Goal: Task Accomplishment & Management: Manage account settings

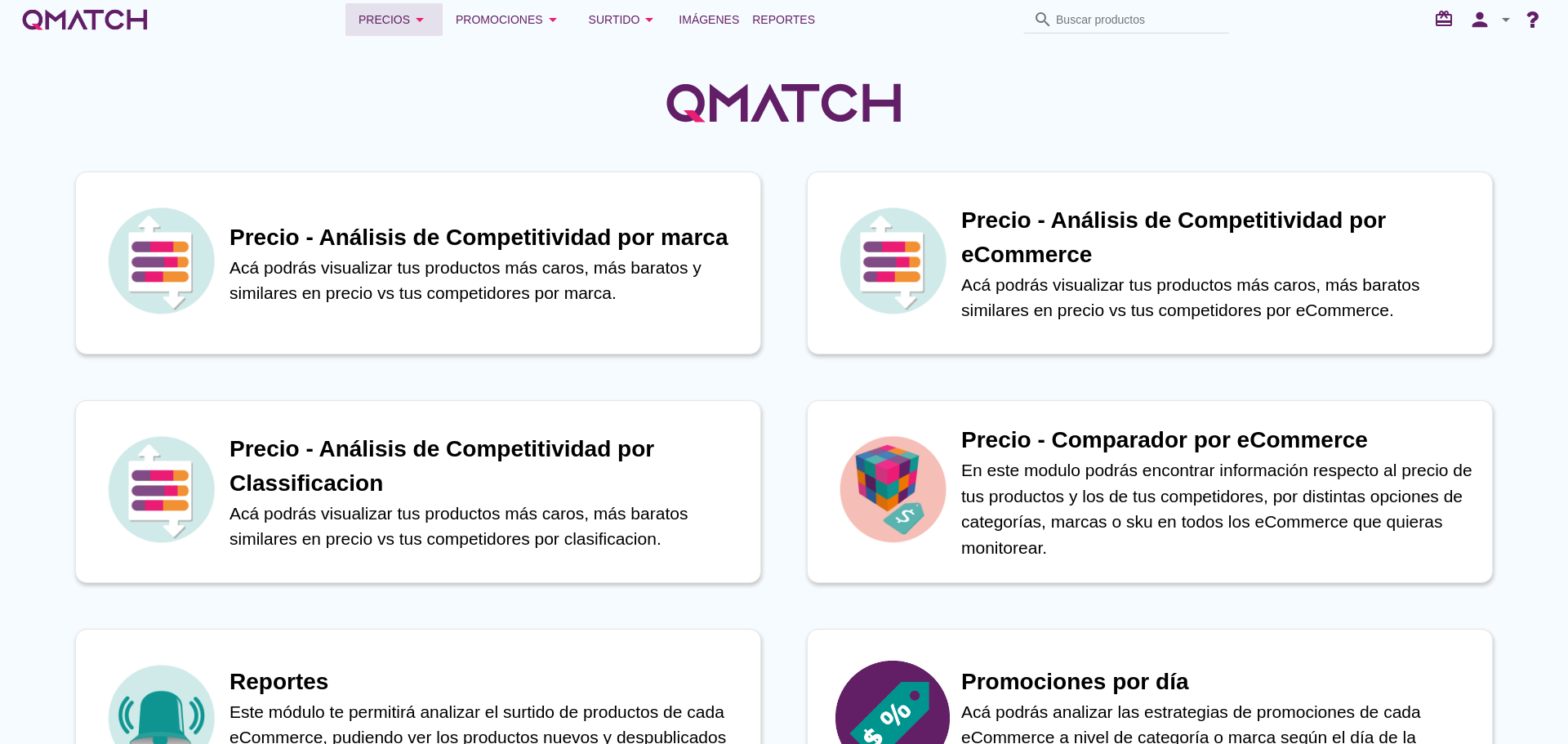
click at [401, 12] on div "Precios arrow_drop_down" at bounding box center [394, 19] width 71 height 19
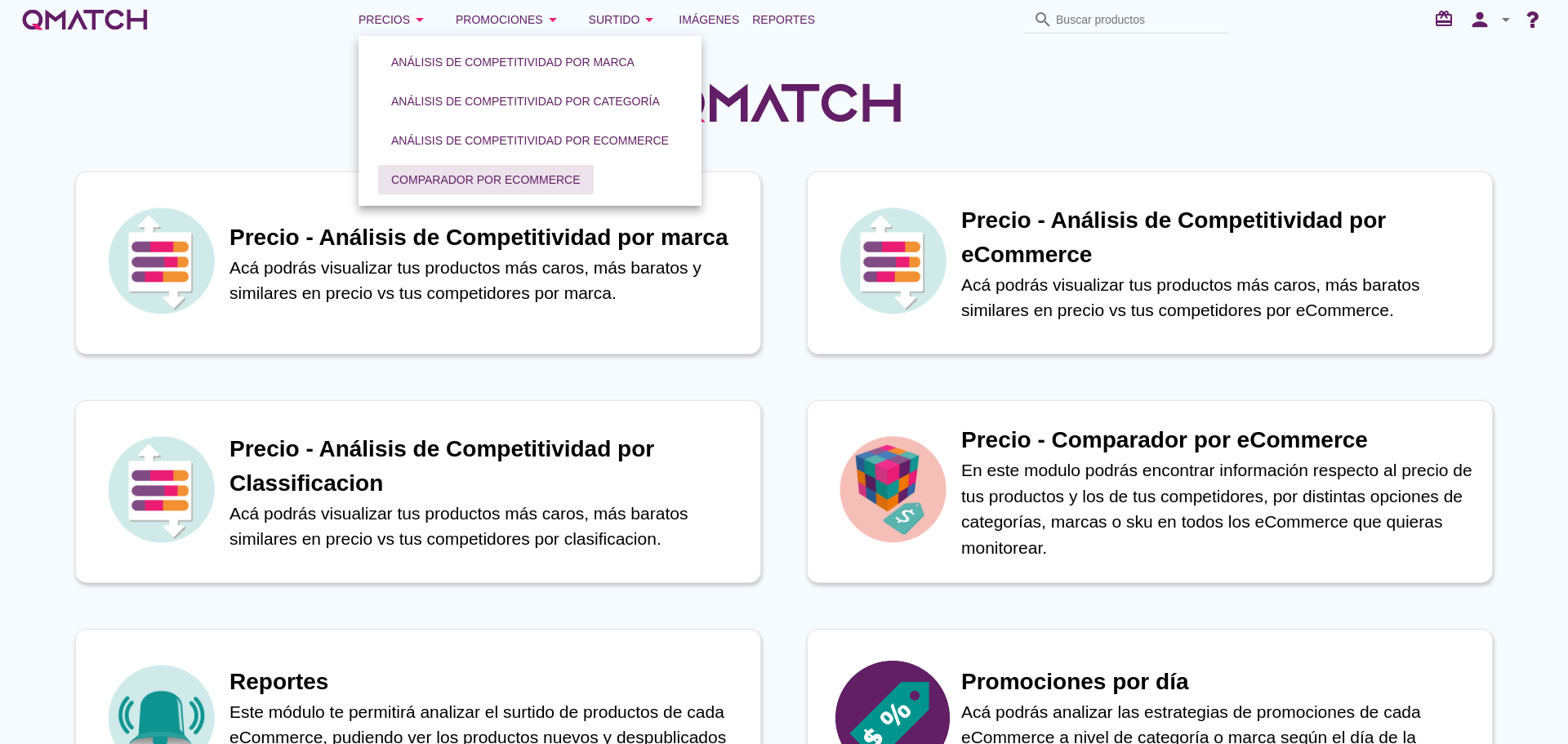
click at [520, 183] on div "Comparador por eCommerce" at bounding box center [485, 180] width 189 height 17
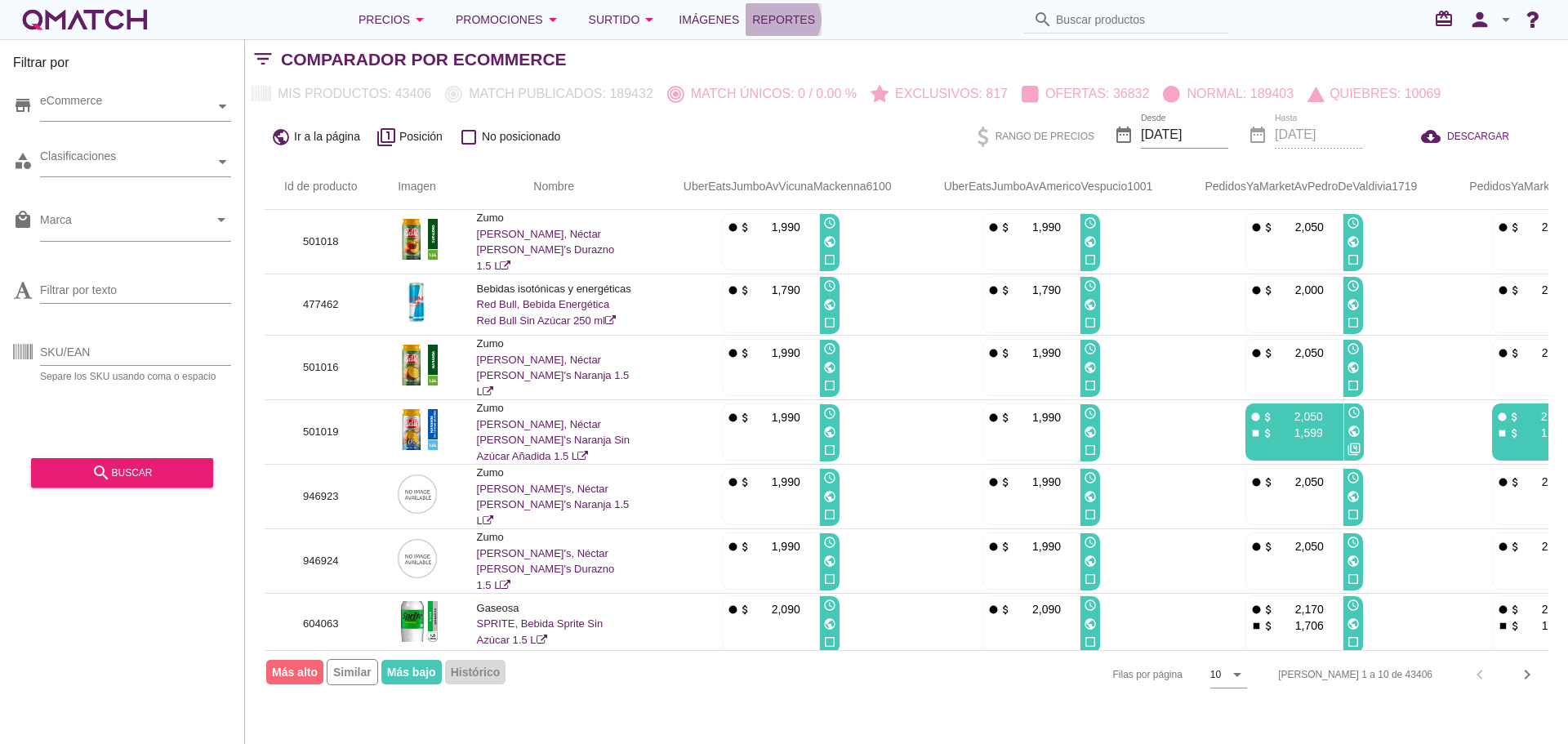
click at [774, 15] on span "Reportes" at bounding box center [784, 19] width 63 height 19
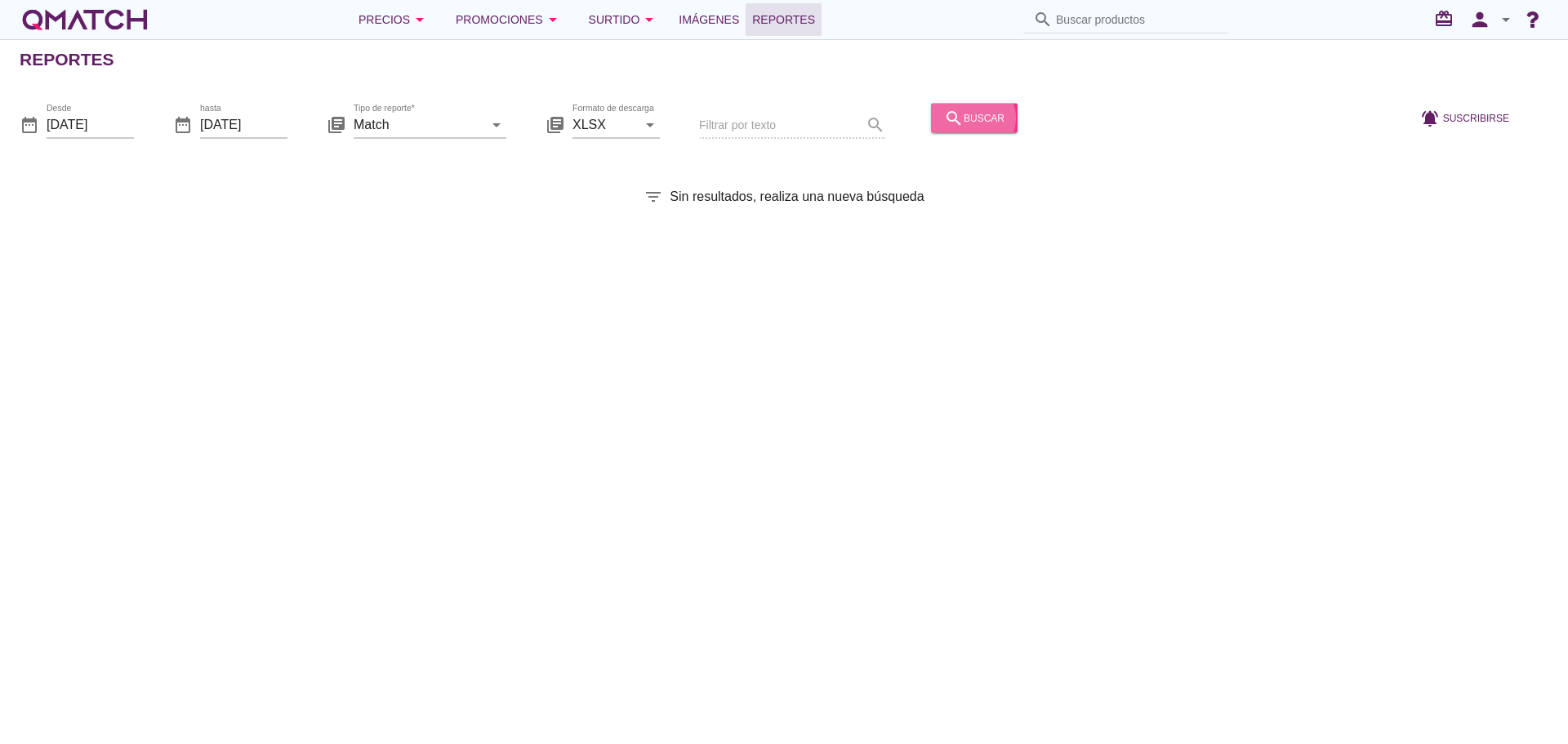
click at [959, 121] on div "search buscar" at bounding box center [973, 117] width 60 height 19
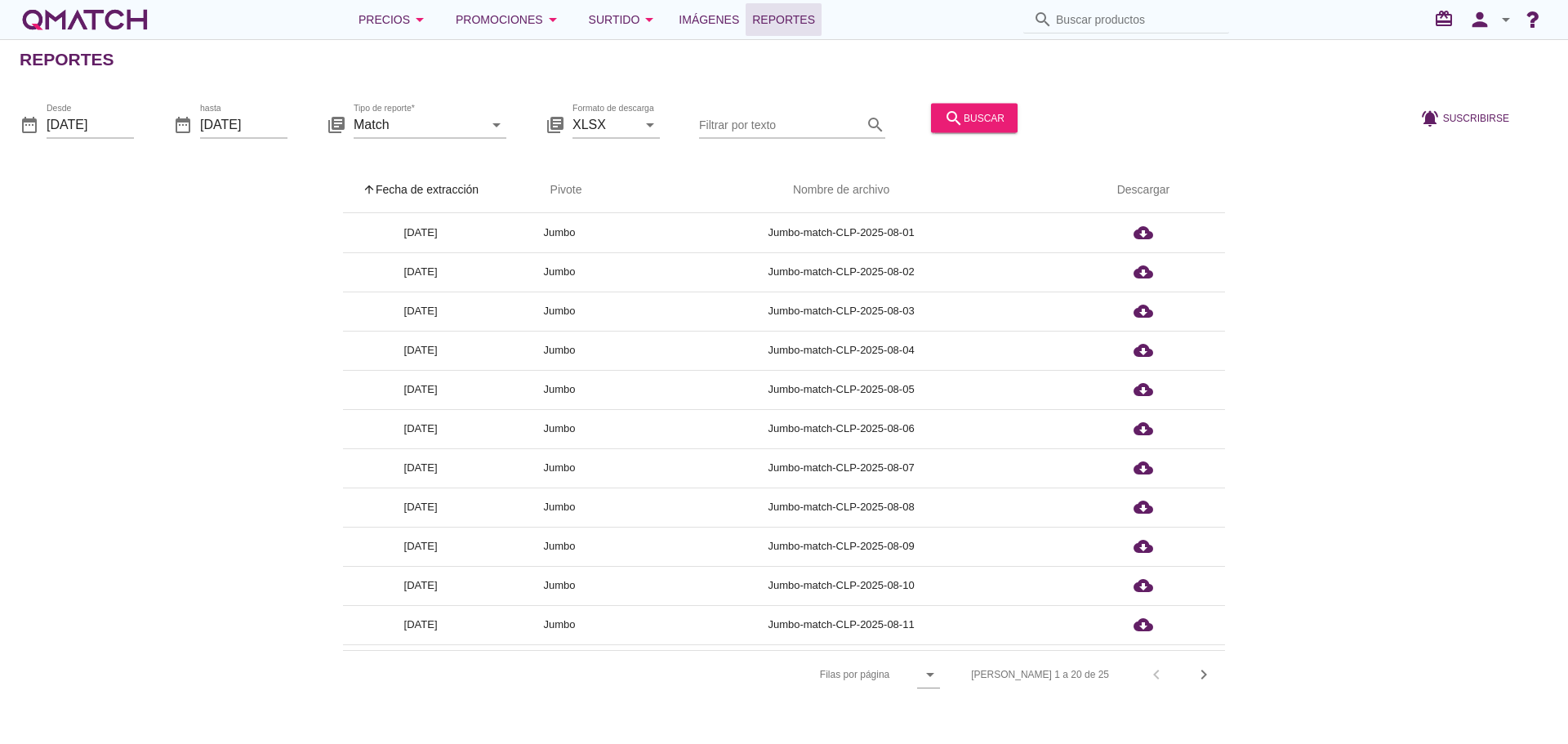
click at [450, 189] on th "arrow_upward Fecha de extracción" at bounding box center [421, 190] width 155 height 45
click at [414, 21] on div "Precios arrow_drop_down" at bounding box center [394, 19] width 71 height 19
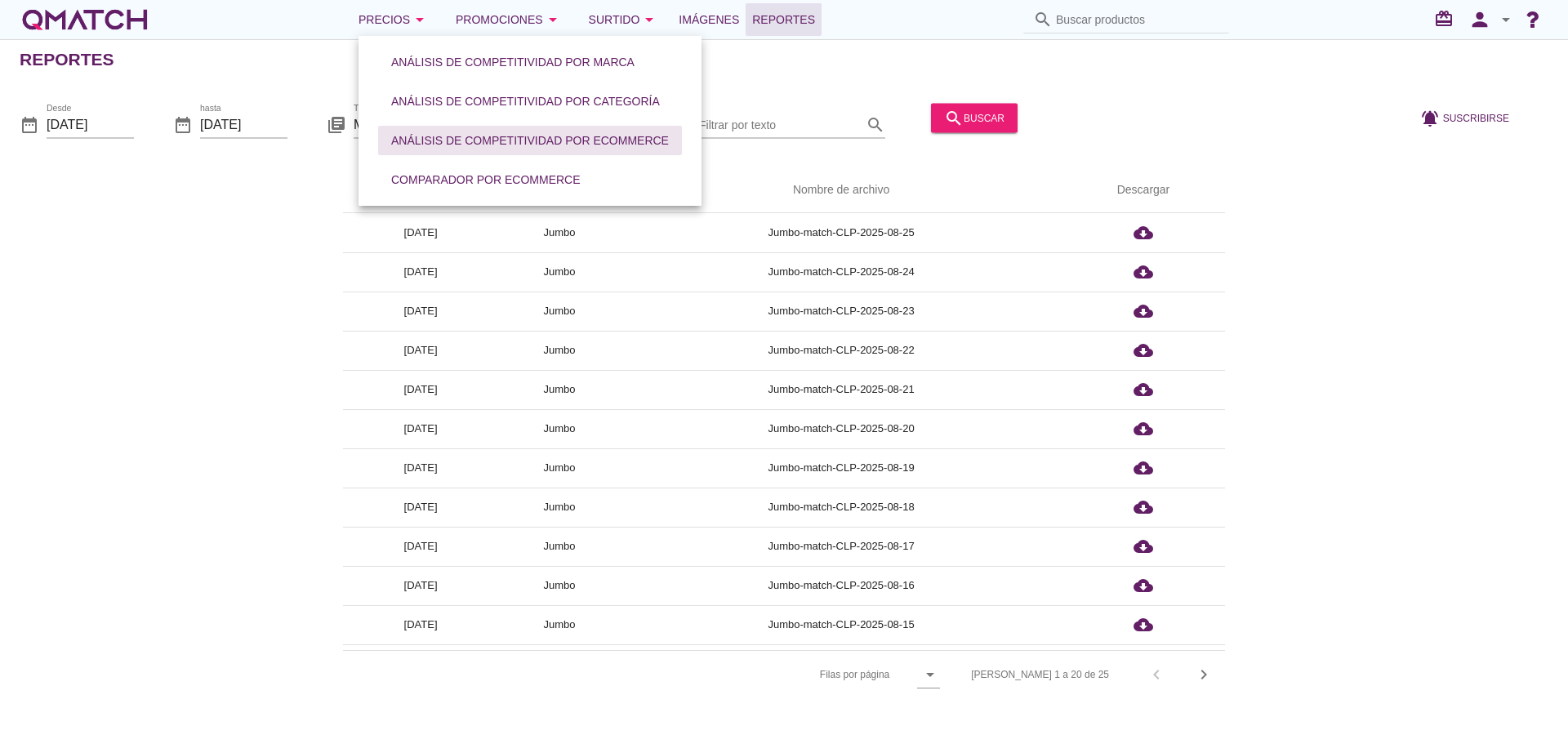
click at [489, 150] on button "Análisis de competitividad por eCommerce" at bounding box center [530, 141] width 304 height 30
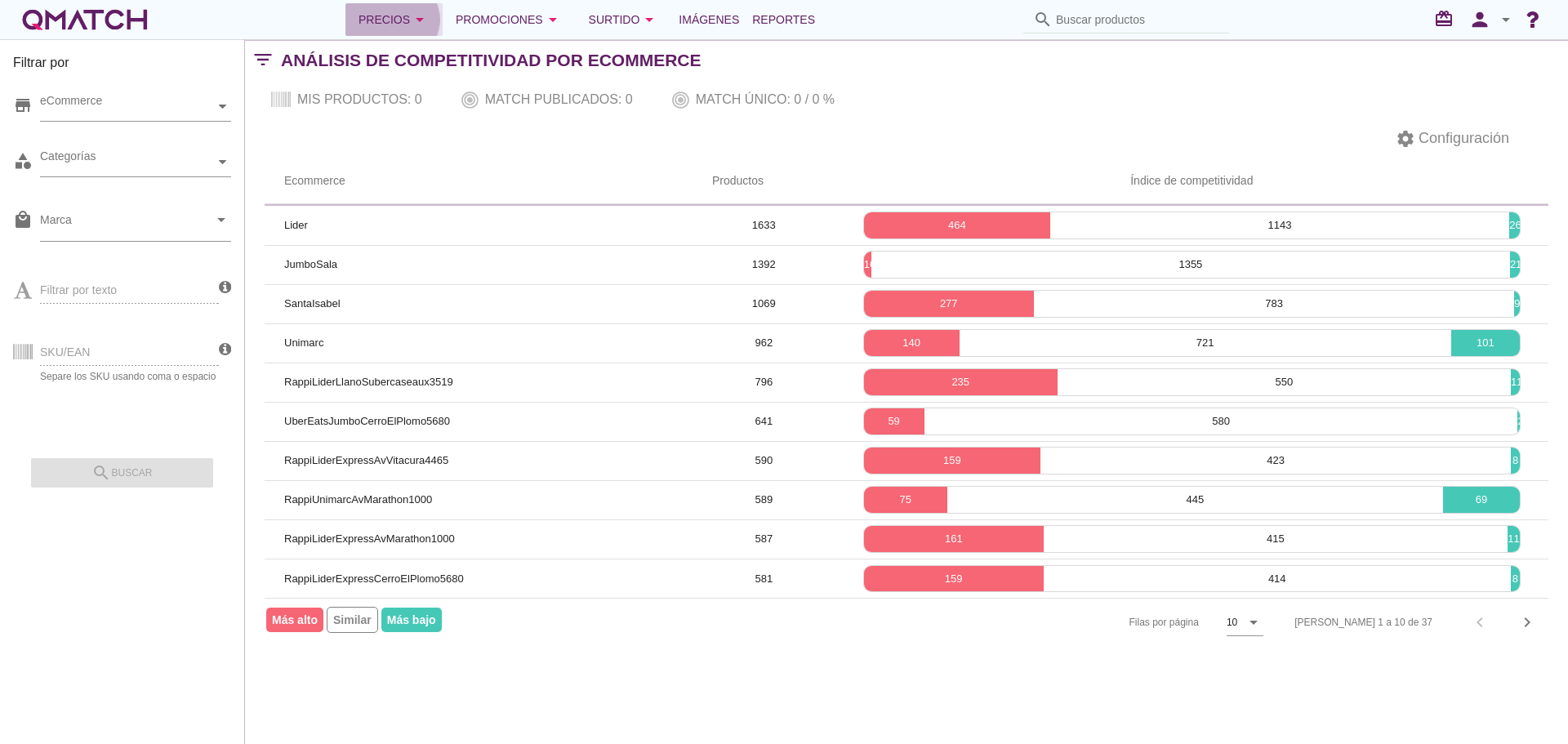
click at [391, 19] on div "Precios arrow_drop_down" at bounding box center [394, 19] width 71 height 19
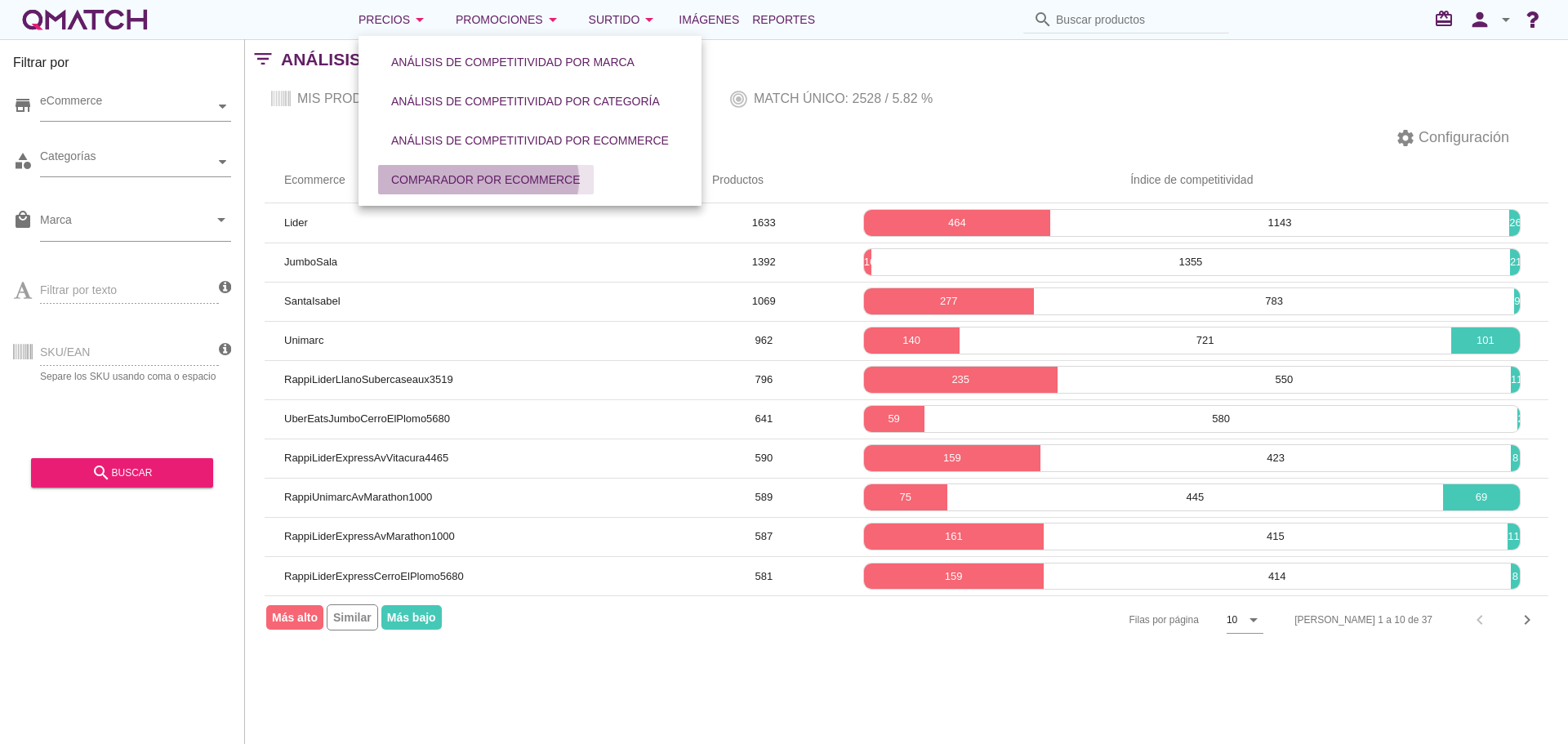
click at [426, 175] on div "Comparador por eCommerce" at bounding box center [485, 180] width 189 height 17
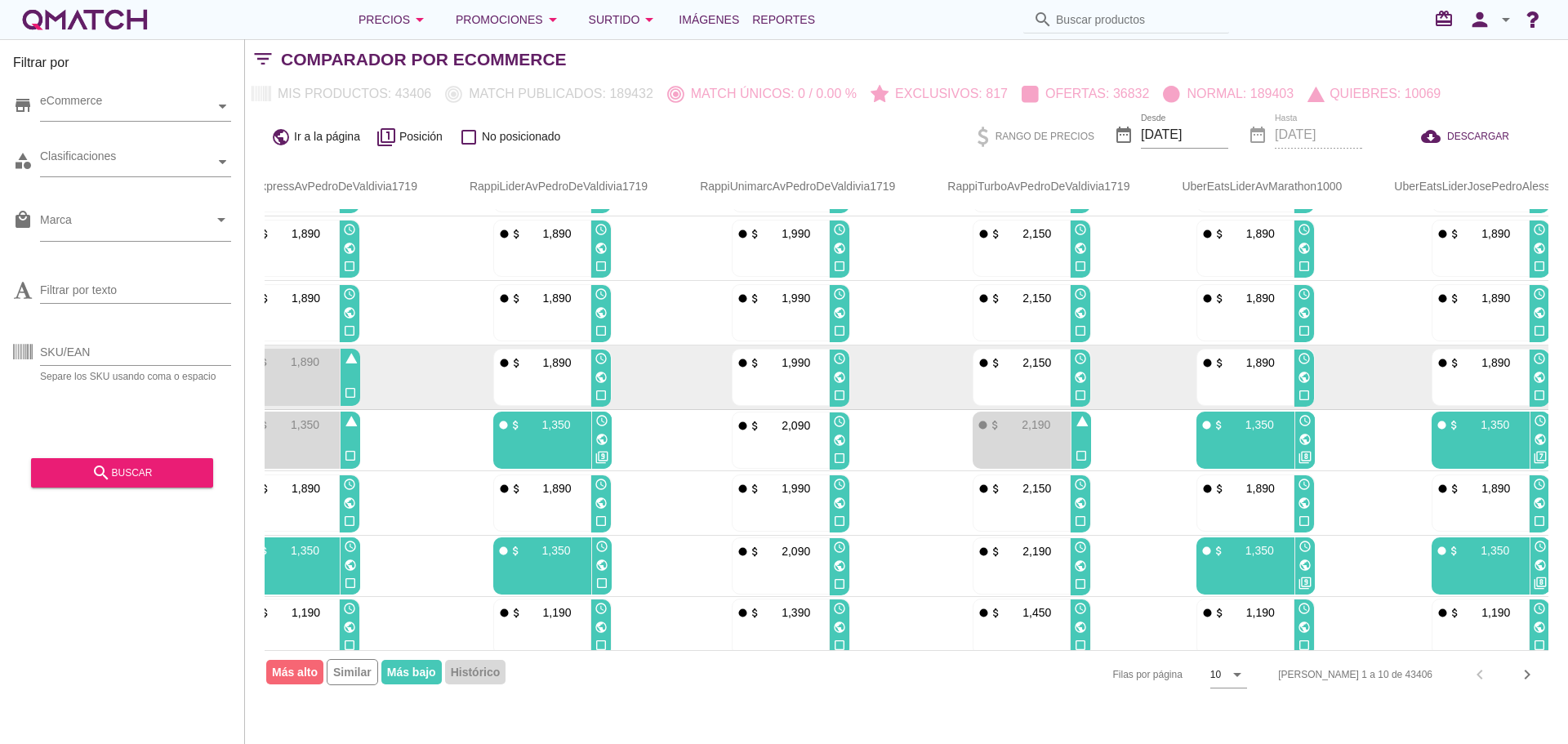
scroll to position [183, 1911]
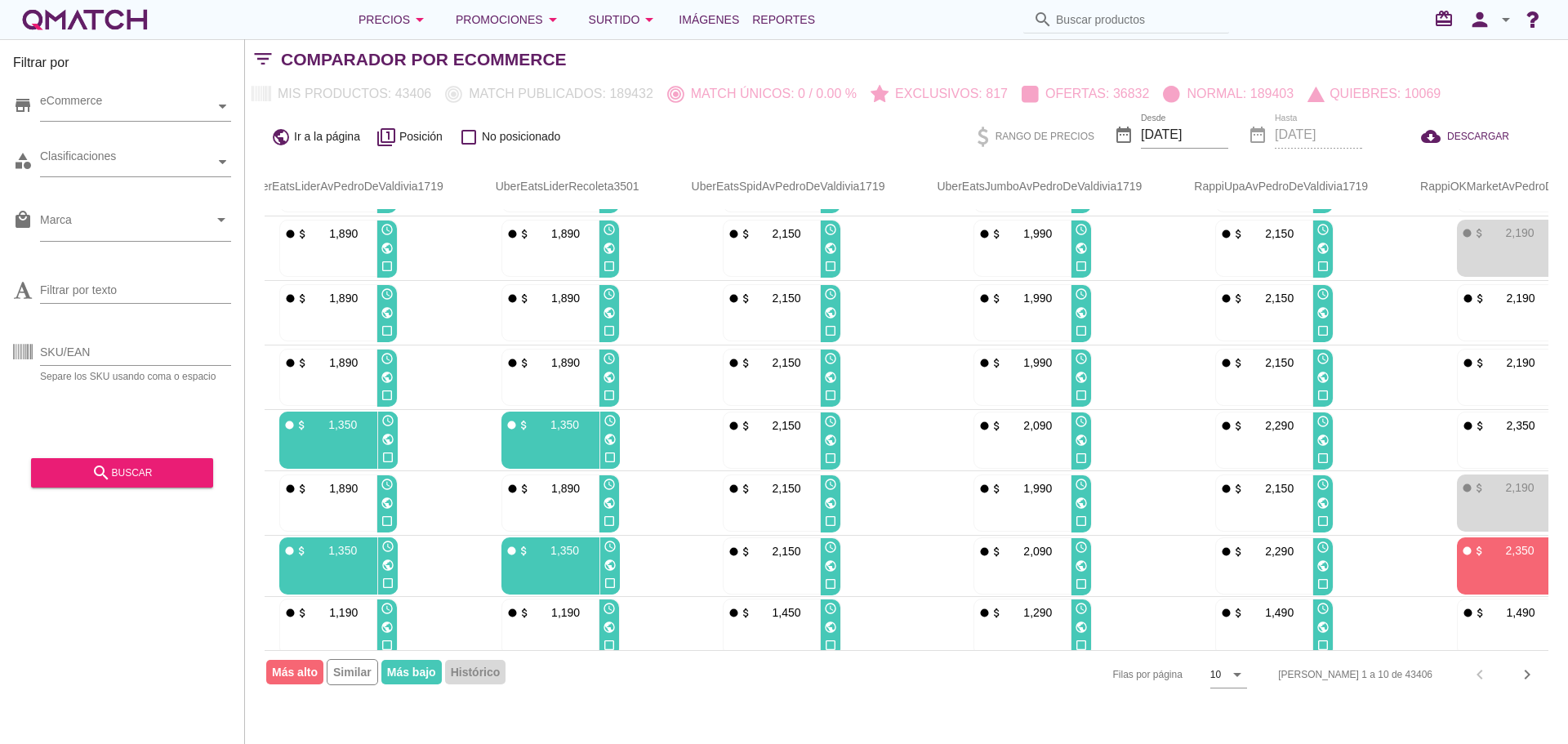
click at [1492, 34] on div "person arrow_drop_down" at bounding box center [1490, 19] width 52 height 32
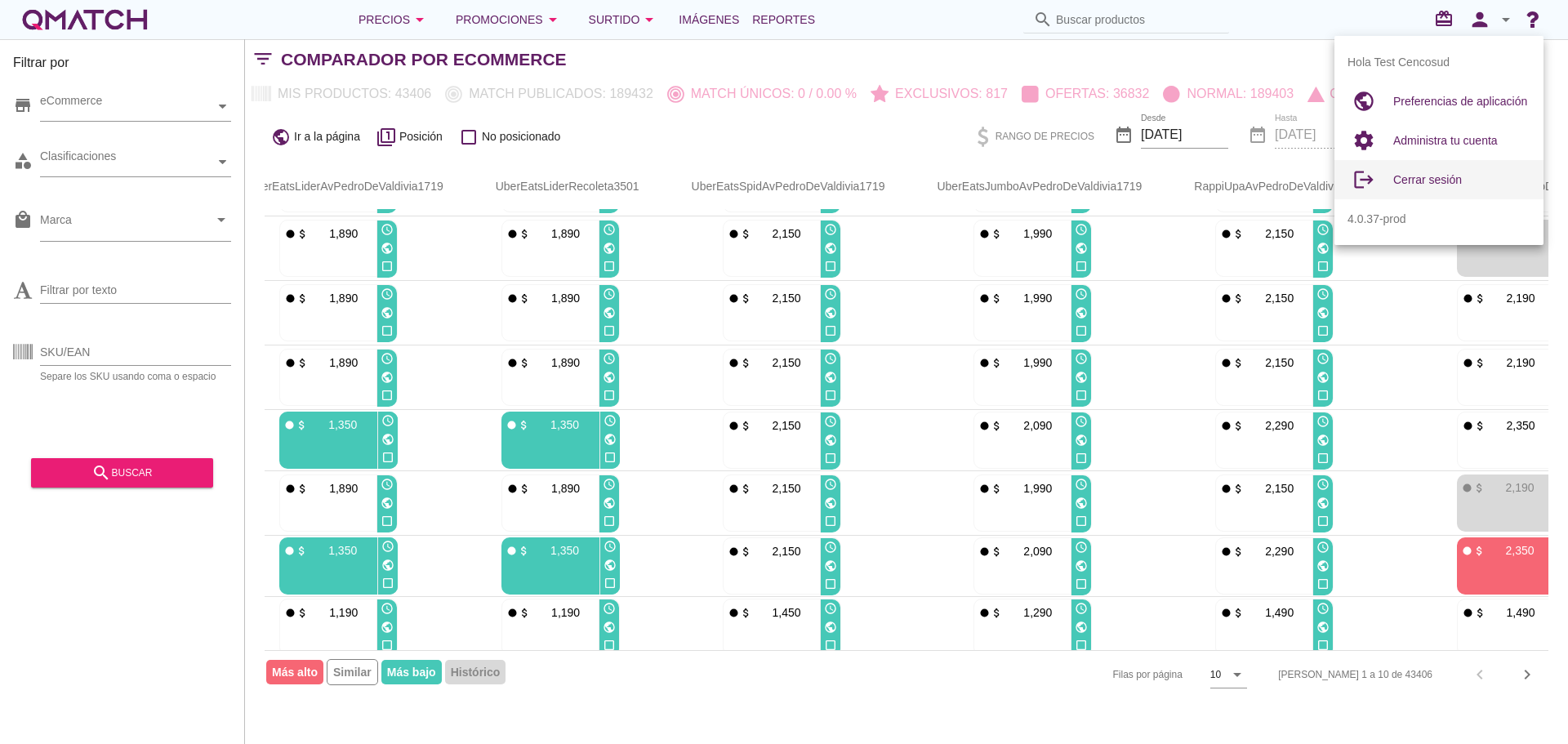
click at [1438, 171] on div "Cerrar sesión" at bounding box center [1461, 180] width 137 height 19
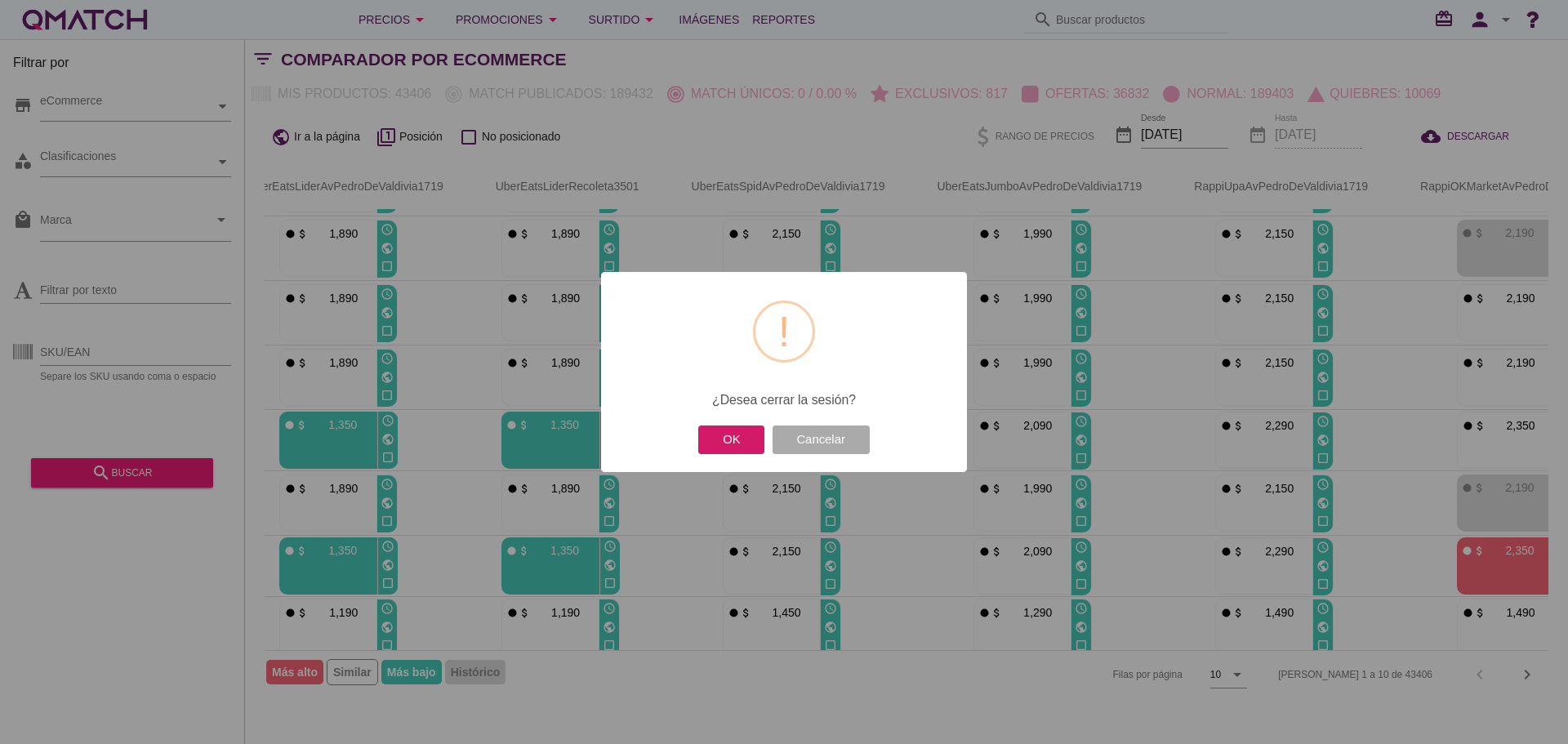
click at [710, 437] on button "OK" at bounding box center [732, 439] width 66 height 29
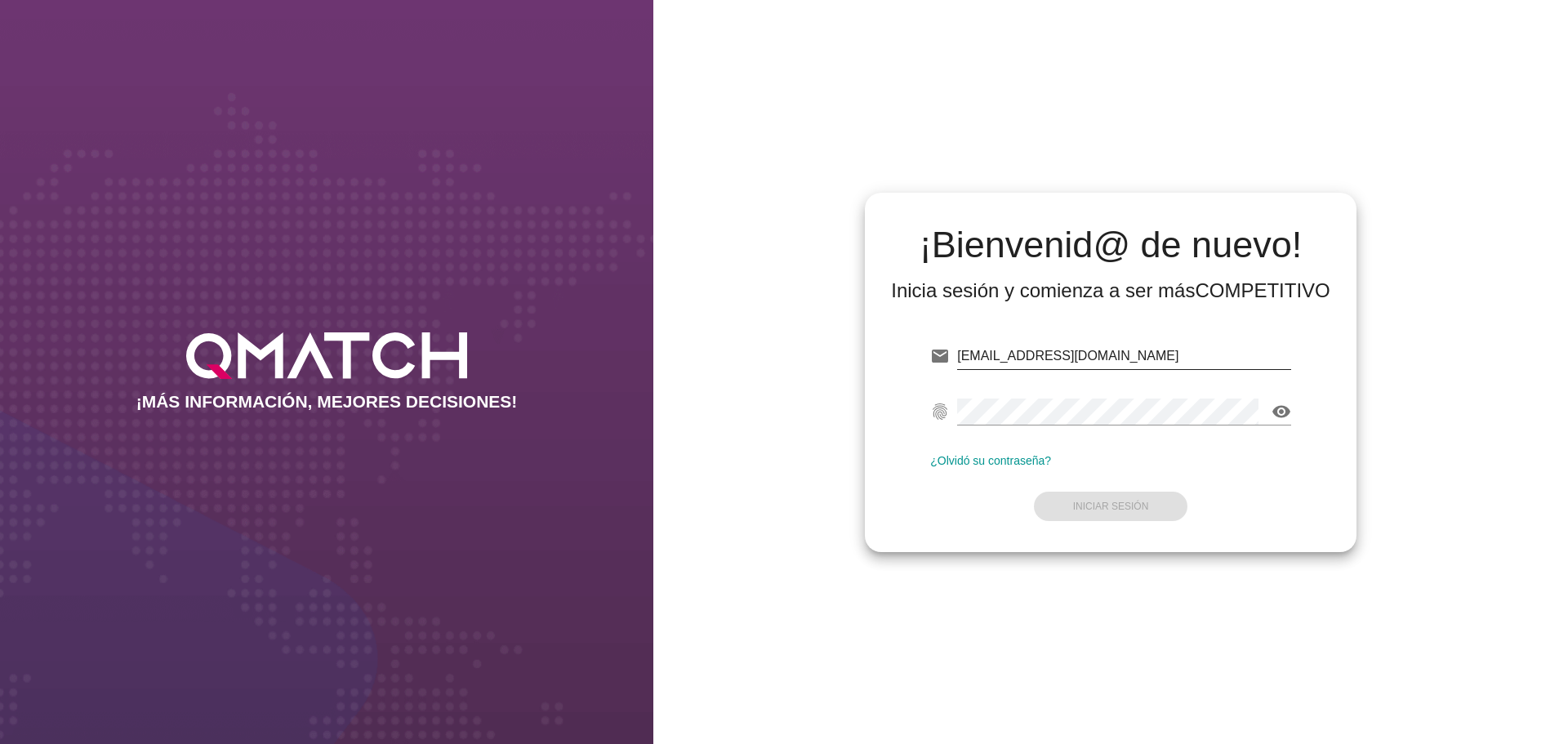
click at [1134, 366] on input "test@test.cencosud.cl" at bounding box center [1124, 356] width 334 height 26
type input "test@test.walmart.com"
click at [1124, 509] on strong "Iniciar Sesión" at bounding box center [1111, 506] width 76 height 11
